Goal: Complete application form: Complete application form

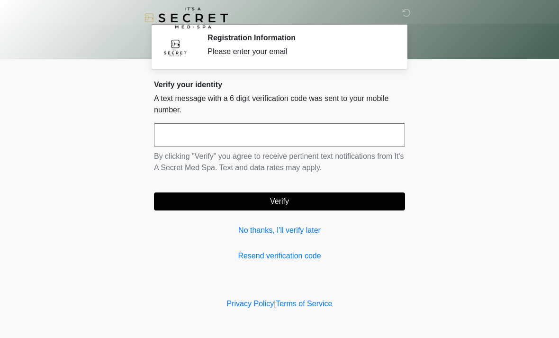
click at [288, 260] on link "Resend verification code" at bounding box center [279, 255] width 251 height 11
click at [320, 140] on input "text" at bounding box center [279, 135] width 251 height 24
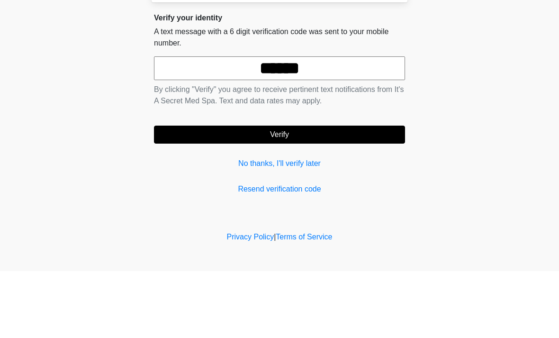
type input "******"
click at [371, 192] on button "Verify" at bounding box center [279, 201] width 251 height 18
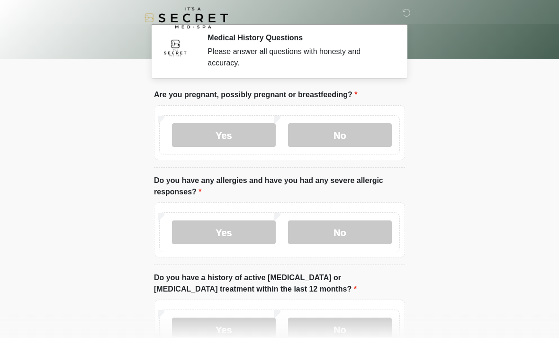
click at [358, 137] on label "No" at bounding box center [340, 135] width 104 height 24
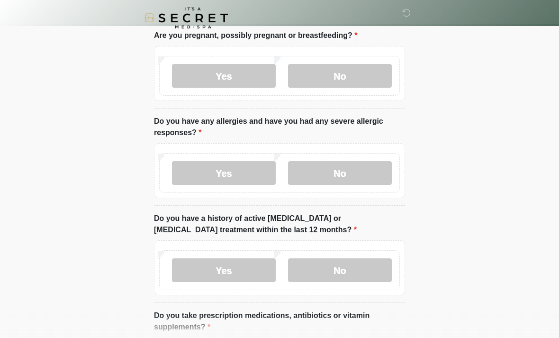
scroll to position [60, 0]
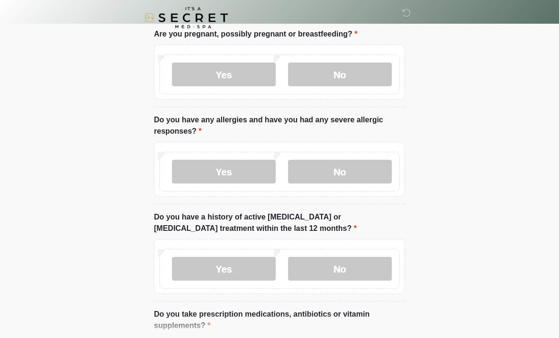
click at [240, 167] on label "Yes" at bounding box center [224, 172] width 104 height 24
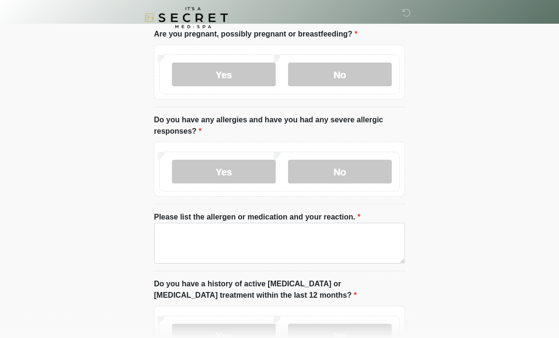
scroll to position [61, 0]
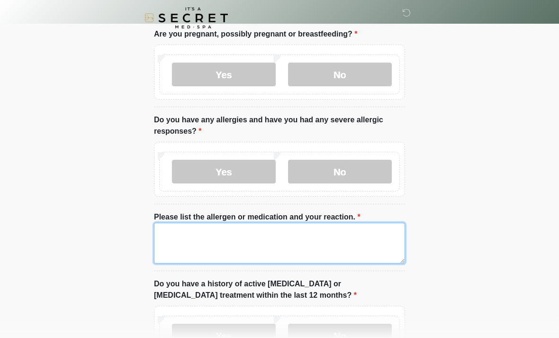
click at [306, 239] on textarea "Please list the allergen or medication and your reaction." at bounding box center [279, 242] width 251 height 41
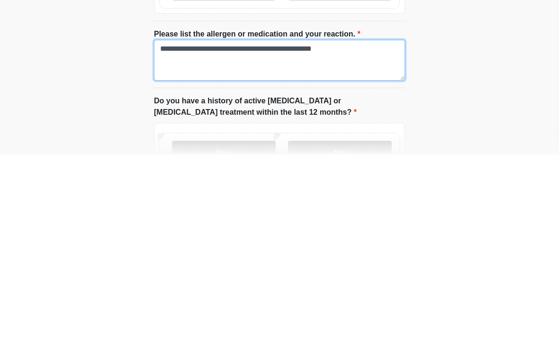
scroll to position [98, 0]
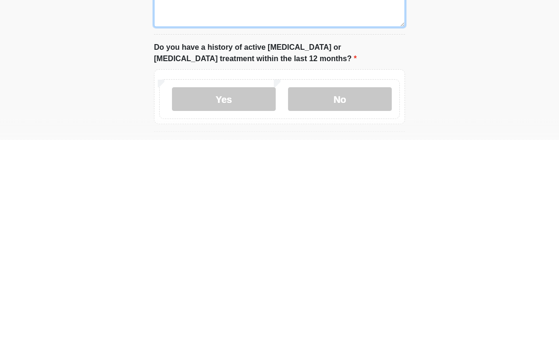
type textarea "**********"
click at [353, 285] on label "No" at bounding box center [340, 297] width 104 height 24
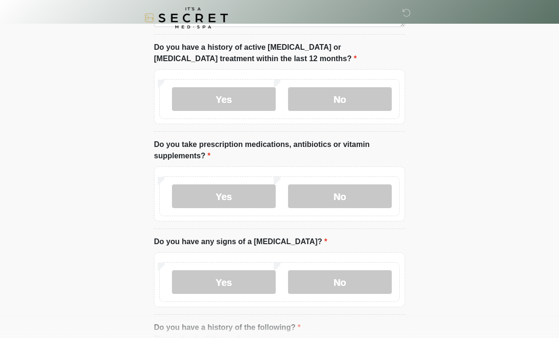
click at [370, 282] on label "No" at bounding box center [340, 282] width 104 height 24
click at [370, 198] on label "No" at bounding box center [340, 196] width 104 height 24
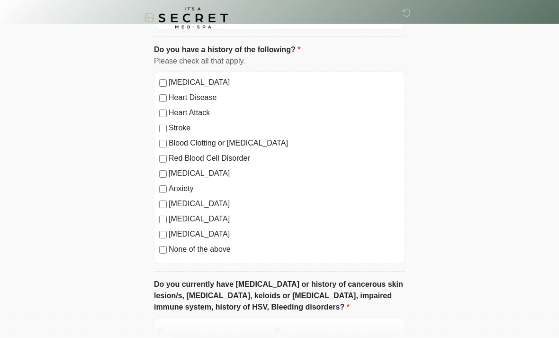
scroll to position [585, 0]
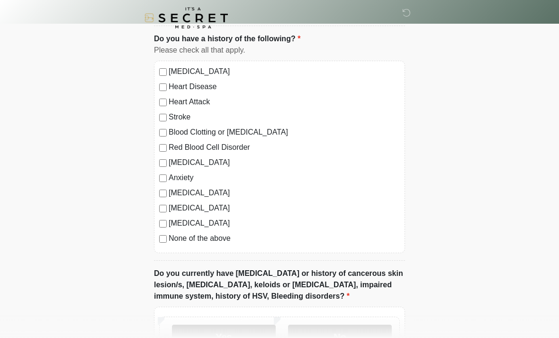
click at [225, 240] on label "None of the above" at bounding box center [284, 237] width 231 height 11
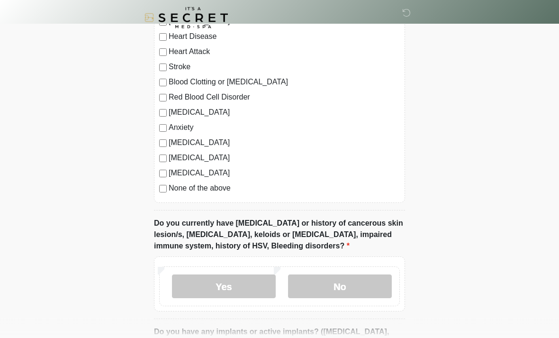
click at [357, 281] on label "No" at bounding box center [340, 287] width 104 height 24
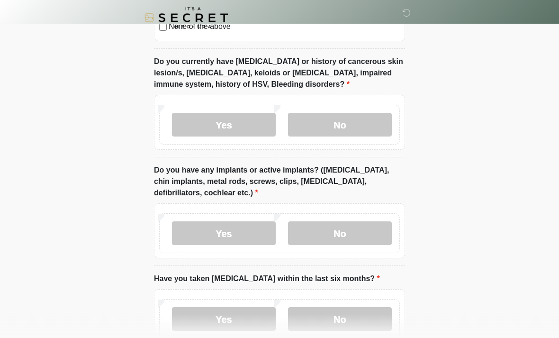
scroll to position [797, 0]
click at [358, 225] on label "No" at bounding box center [340, 233] width 104 height 24
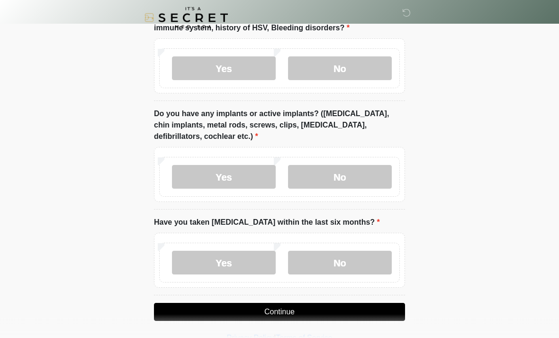
scroll to position [854, 0]
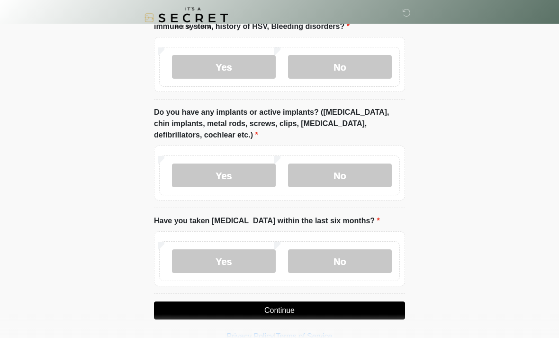
click at [338, 258] on label "No" at bounding box center [340, 261] width 104 height 24
click at [381, 310] on button "Continue" at bounding box center [279, 310] width 251 height 18
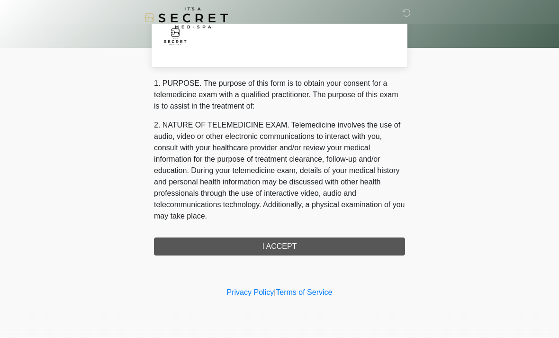
scroll to position [0, 0]
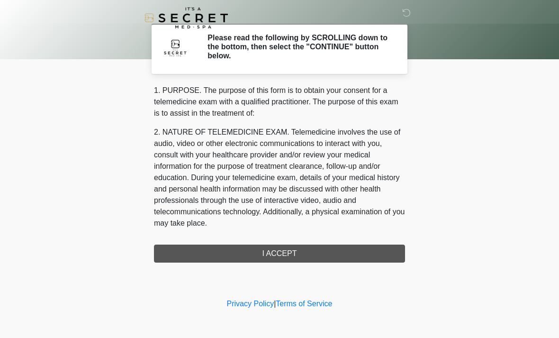
click at [375, 250] on div "1. PURPOSE. The purpose of this form is to obtain your consent for a telemedici…" at bounding box center [279, 174] width 251 height 178
click at [379, 255] on div "1. PURPOSE. The purpose of this form is to obtain your consent for a telemedici…" at bounding box center [279, 174] width 251 height 178
click at [271, 251] on div "1. PURPOSE. The purpose of this form is to obtain your consent for a telemedici…" at bounding box center [279, 174] width 251 height 178
click at [279, 246] on div "1. PURPOSE. The purpose of this form is to obtain your consent for a telemedici…" at bounding box center [279, 174] width 251 height 178
click at [278, 250] on div "1. PURPOSE. The purpose of this form is to obtain your consent for a telemedici…" at bounding box center [279, 174] width 251 height 178
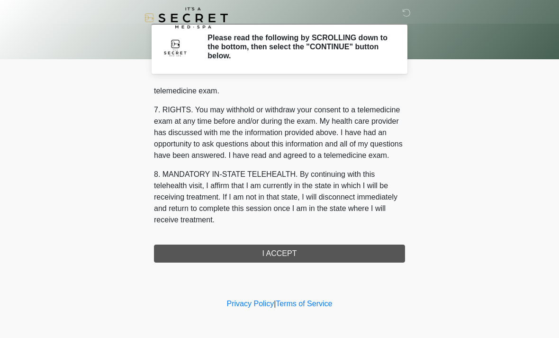
click at [305, 255] on div "1. PURPOSE. The purpose of this form is to obtain your consent for a telemedici…" at bounding box center [279, 174] width 251 height 178
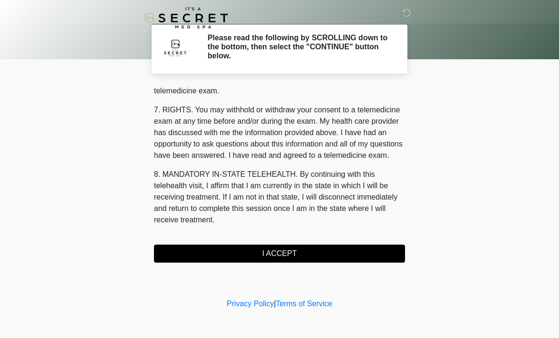
click at [308, 256] on button "I ACCEPT" at bounding box center [279, 253] width 251 height 18
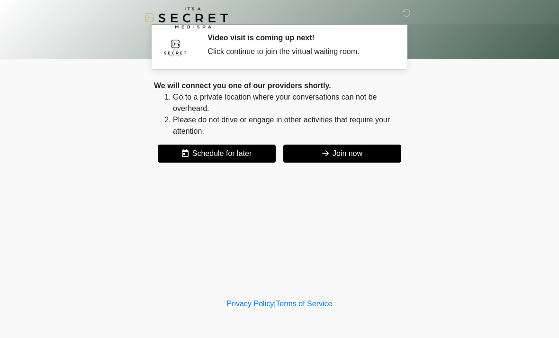
click at [387, 151] on button "Join now" at bounding box center [342, 153] width 118 height 18
